Goal: Check status: Check status

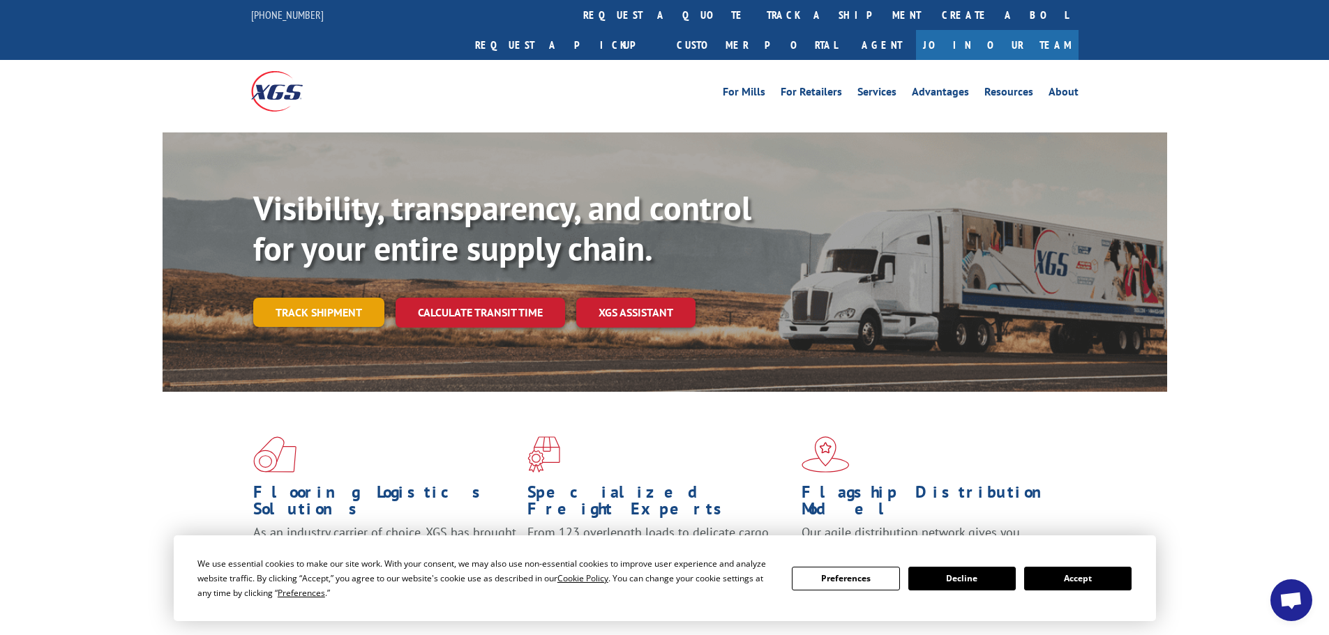
drag, startPoint x: 330, startPoint y: 285, endPoint x: 374, endPoint y: 284, distance: 44.7
click at [332, 298] on link "Track shipment" at bounding box center [318, 312] width 131 height 29
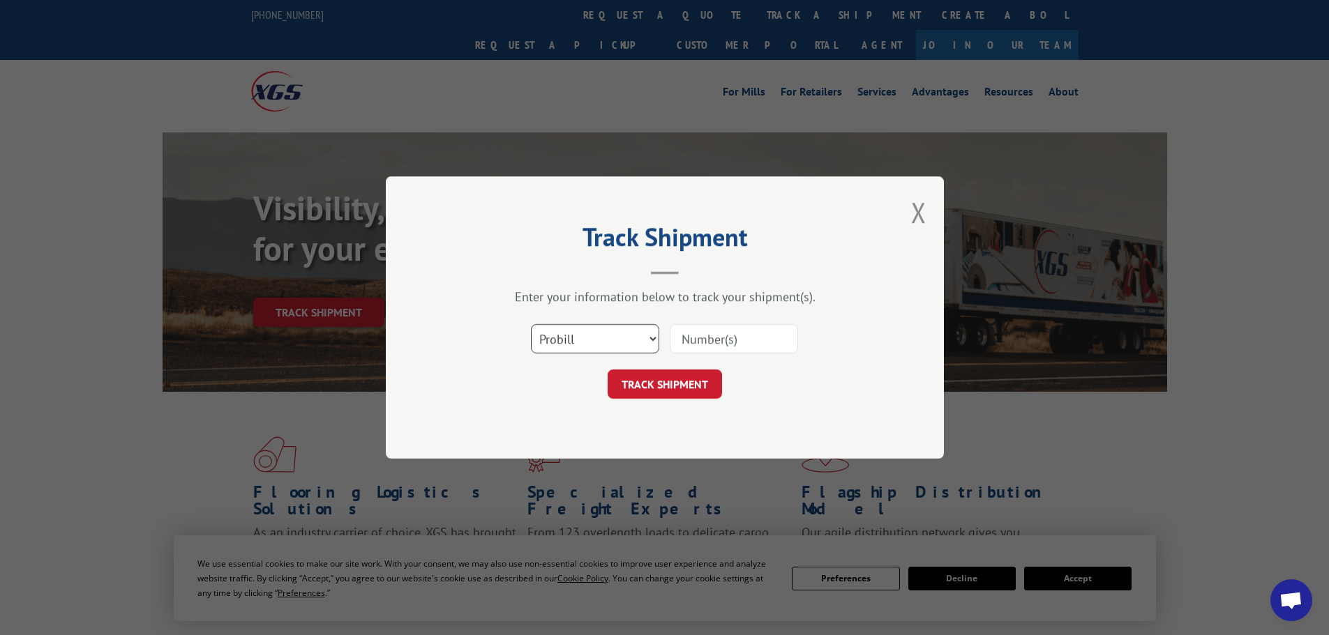
drag, startPoint x: 596, startPoint y: 345, endPoint x: 566, endPoint y: 351, distance: 30.6
click at [595, 345] on select "Select category... Probill BOL PO" at bounding box center [595, 338] width 128 height 29
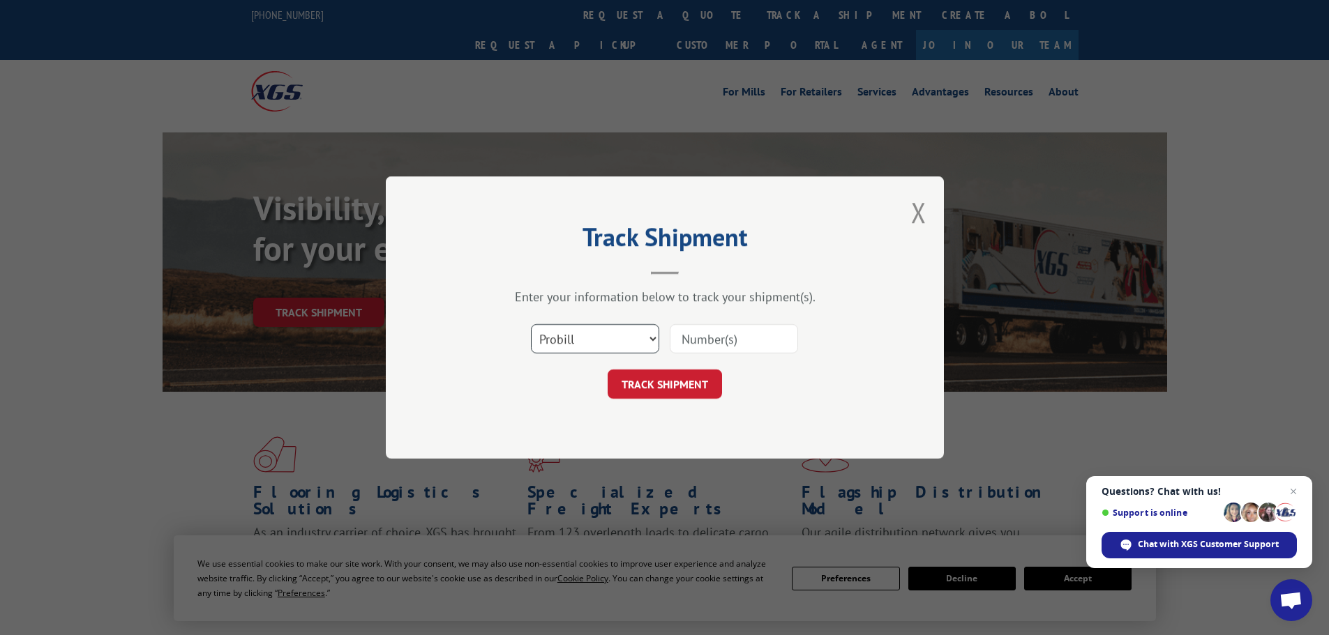
select select "bol"
click at [531, 324] on select "Select category... Probill BOL PO" at bounding box center [595, 338] width 128 height 29
click at [684, 341] on input at bounding box center [733, 338] width 128 height 29
paste input "5309121"
type input "5309121"
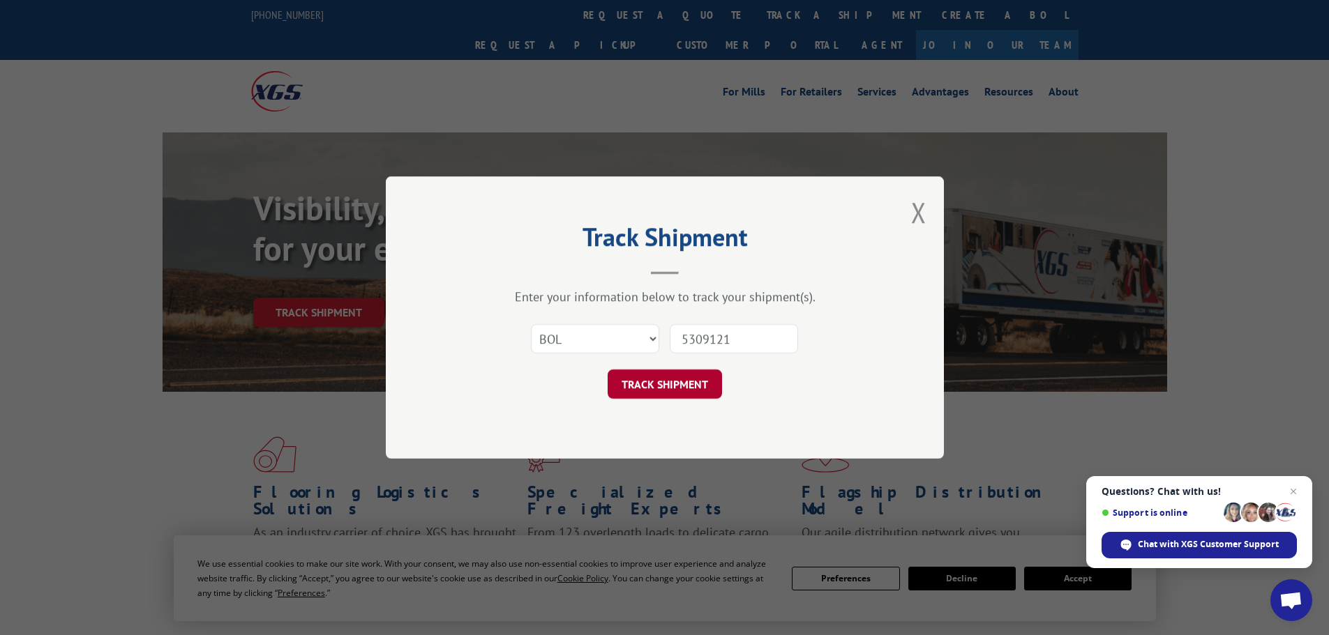
click at [679, 386] on button "TRACK SHIPMENT" at bounding box center [664, 384] width 114 height 29
